Goal: Task Accomplishment & Management: Use online tool/utility

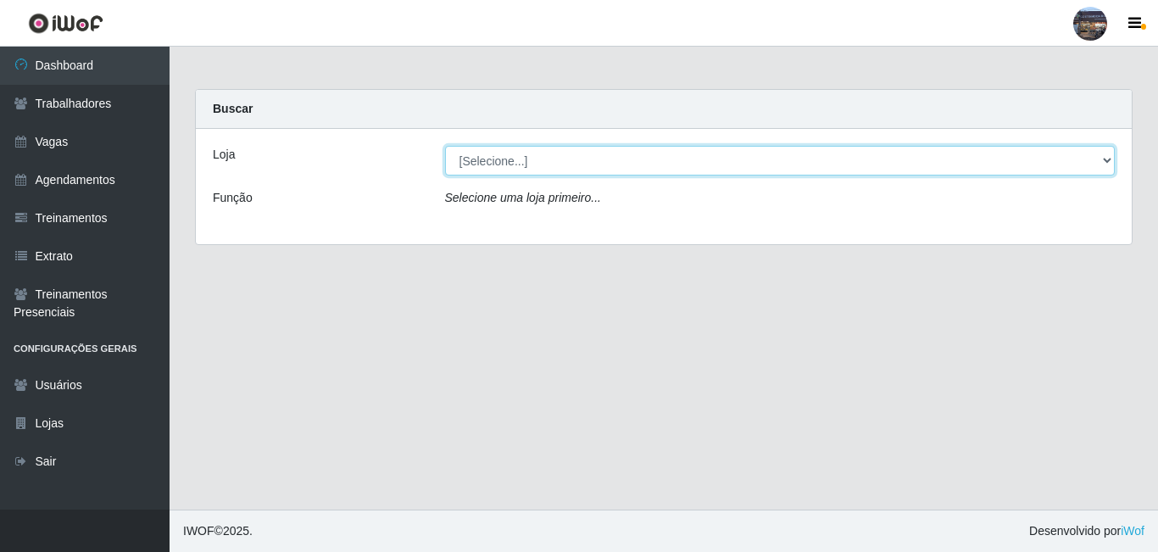
click at [514, 162] on select "[Selecione...] Gostinho da Roça" at bounding box center [780, 161] width 670 height 30
select select "303"
click at [445, 146] on select "[Selecione...] Gostinho da Roça" at bounding box center [780, 161] width 670 height 30
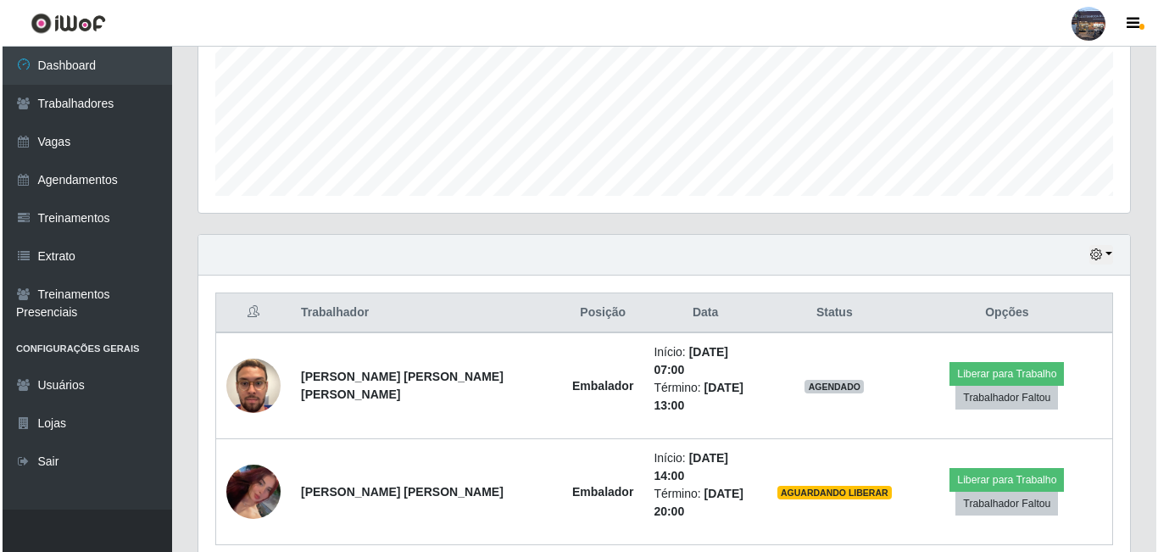
scroll to position [423, 0]
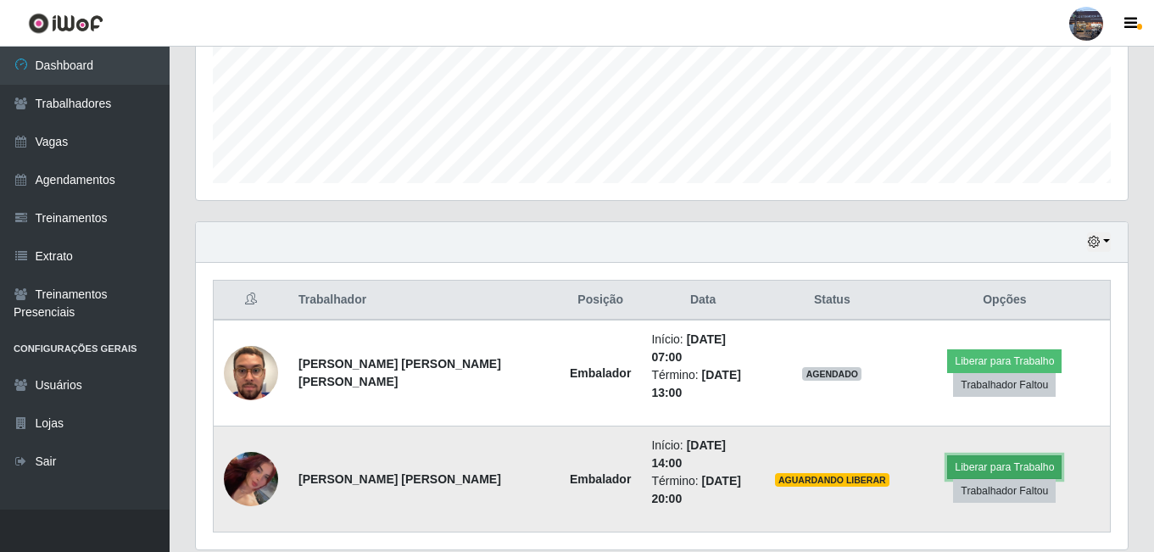
click at [947, 455] on button "Liberar para Trabalho" at bounding box center [1004, 467] width 114 height 24
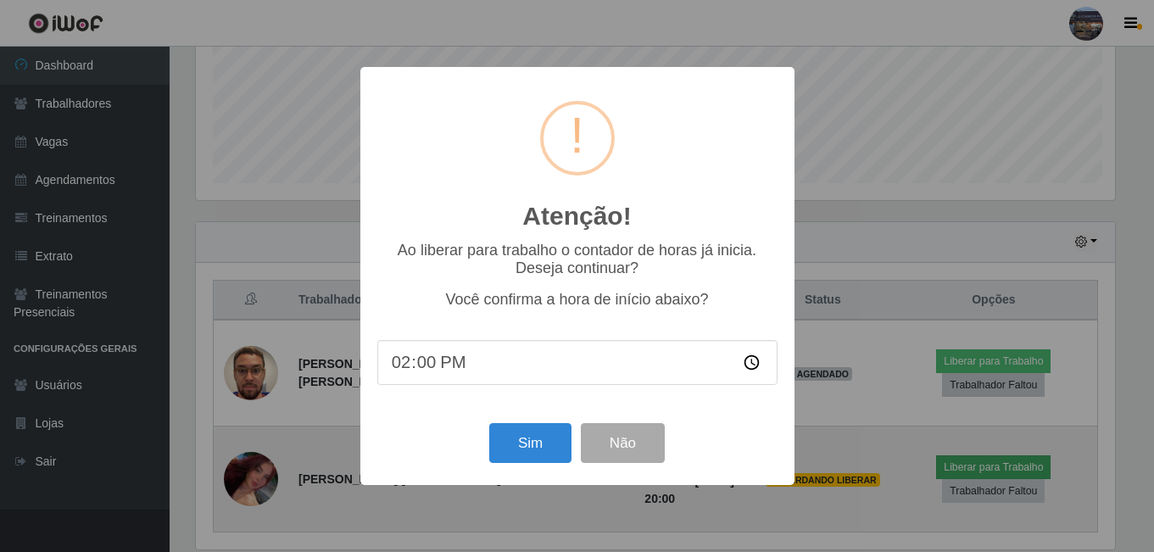
scroll to position [352, 923]
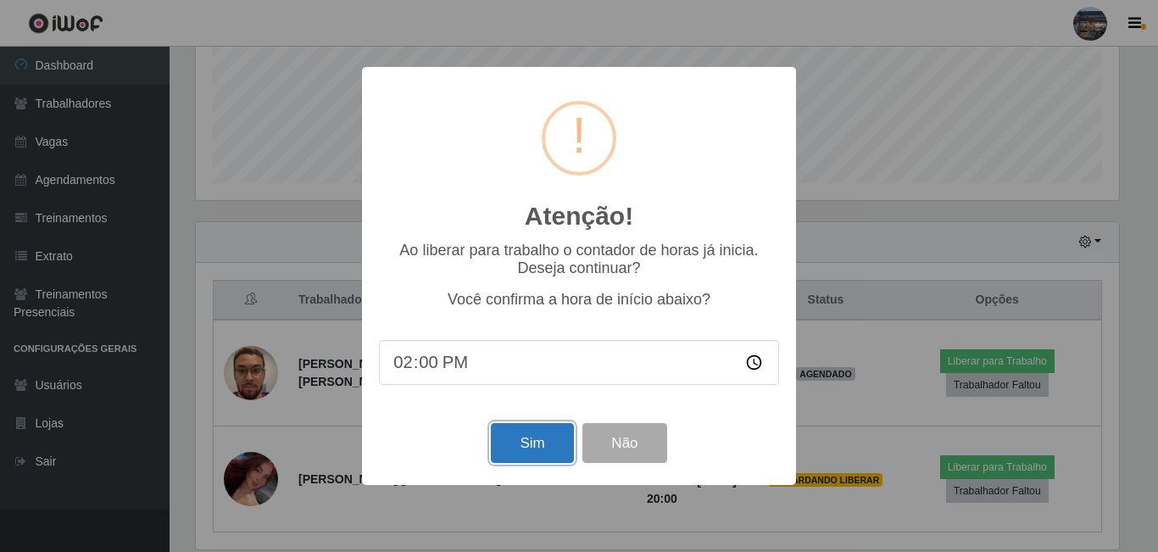
click at [544, 446] on button "Sim" at bounding box center [532, 443] width 82 height 40
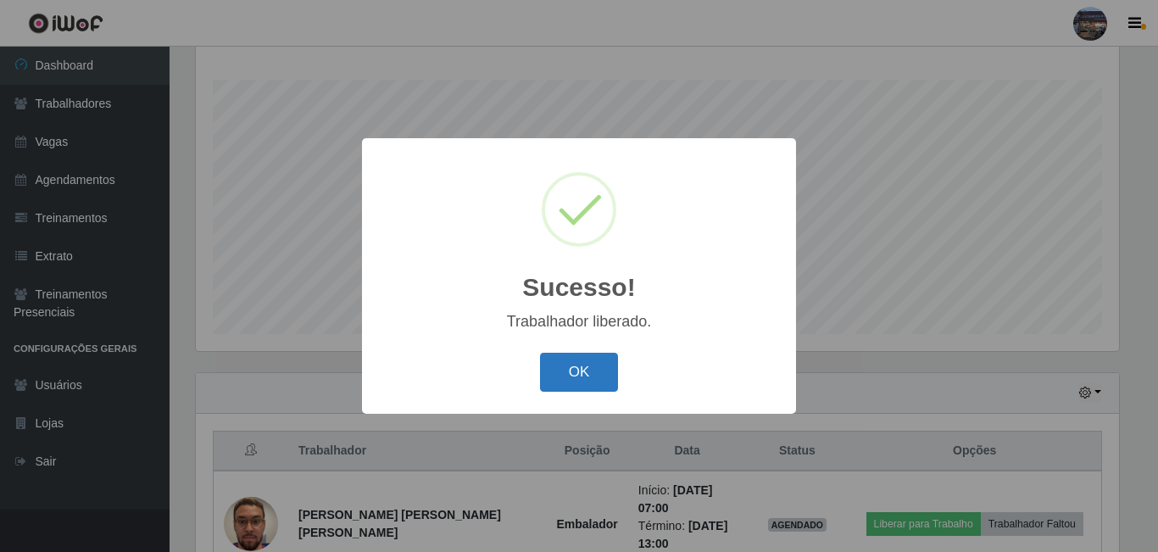
click at [593, 375] on button "OK" at bounding box center [579, 373] width 79 height 40
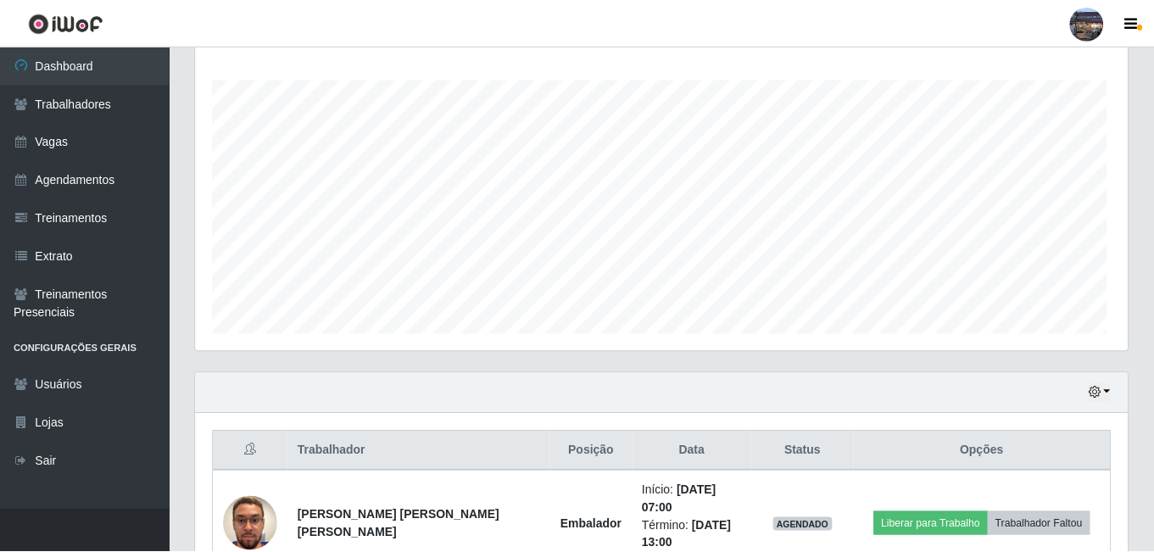
scroll to position [352, 931]
